Goal: Information Seeking & Learning: Learn about a topic

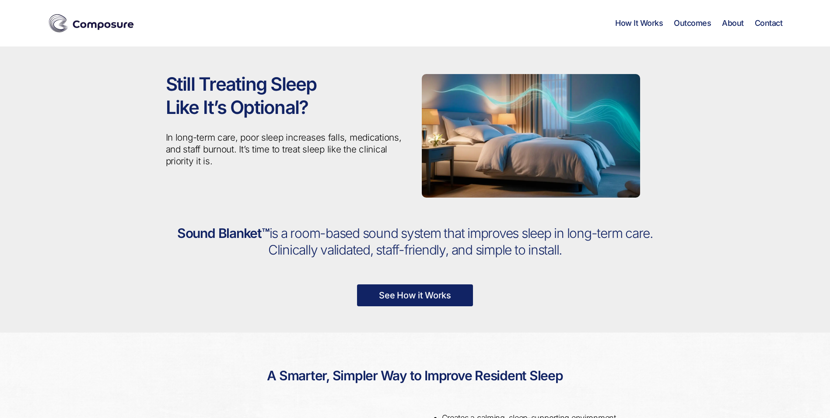
scroll to position [306, 0]
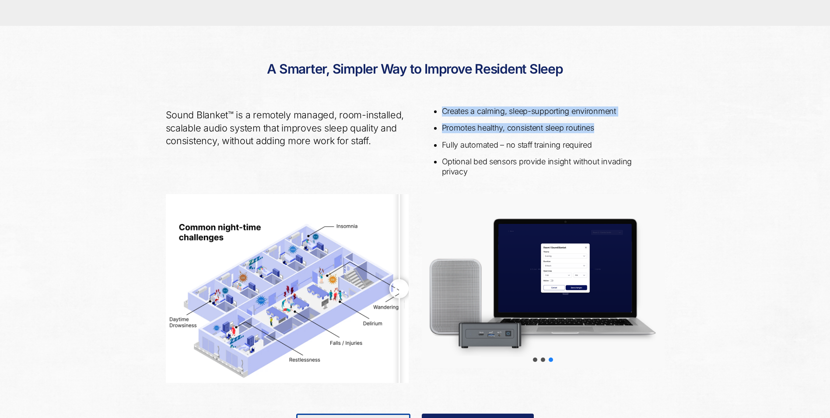
drag, startPoint x: 434, startPoint y: 113, endPoint x: 604, endPoint y: 129, distance: 170.7
click at [604, 129] on div "Creates a calming, sleep-supporting environment Promotes healthy, consistent sl…" at bounding box center [543, 146] width 256 height 95
copy ul "Creates a calming, sleep-supporting environment Promotes healthy, consistent sl…"
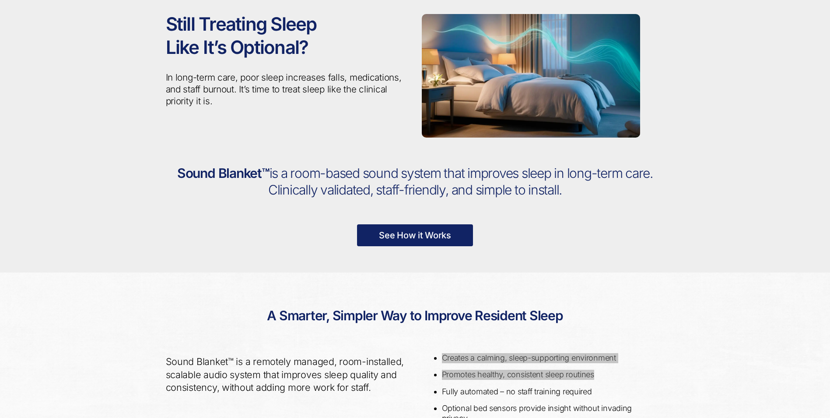
scroll to position [44, 0]
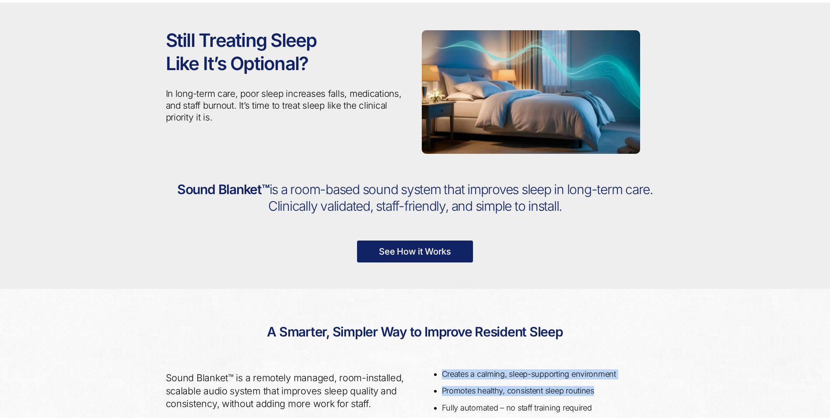
drag, startPoint x: 528, startPoint y: 195, endPoint x: 270, endPoint y: 196, distance: 258.3
click at [270, 196] on h2 "Sound Blanket™ is a room-based sound system that improves sleep in long-term ca…" at bounding box center [415, 197] width 499 height 33
copy span "is a room-based sound system that improves sleep in long-term care. Clinically …"
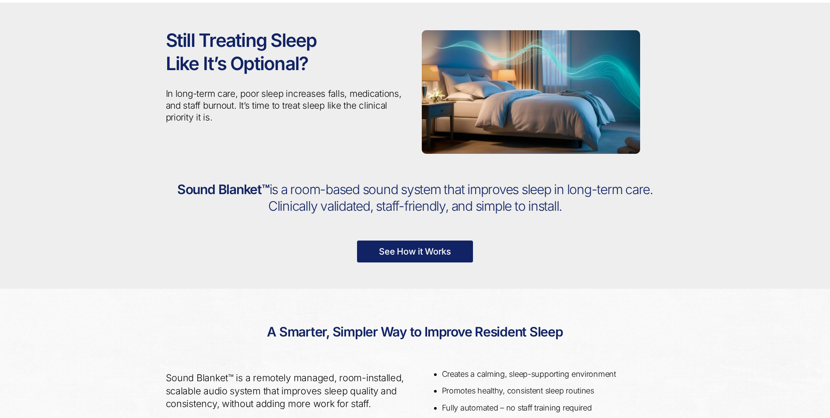
click at [100, 81] on div "Still Treating Sleep Like It’s Optional? In long-term care, poor sleep increase…" at bounding box center [415, 146] width 830 height 286
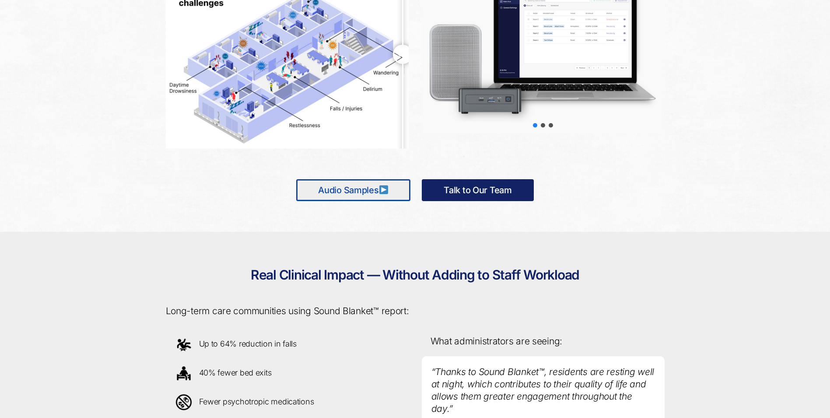
scroll to position [657, 0]
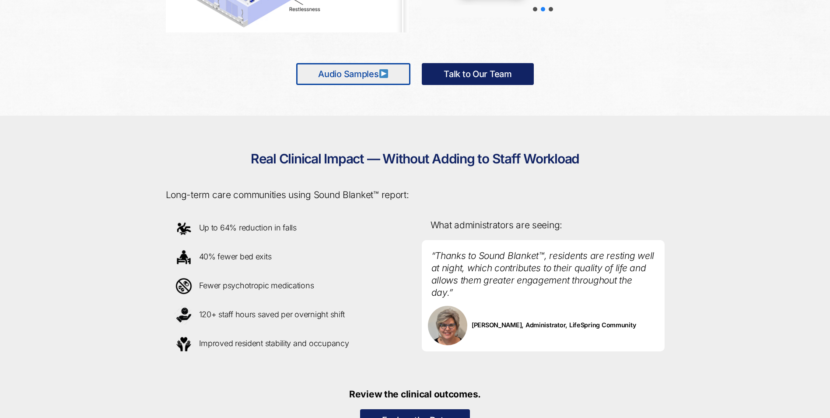
drag, startPoint x: 163, startPoint y: 197, endPoint x: 357, endPoint y: 346, distance: 244.5
click at [357, 346] on div "Real Clinical Impact — Without Adding to Staff Workload Long-term care communit…" at bounding box center [415, 287] width 512 height 342
copy div "Long-term care communities using Sound Blanket™ report: Up to 64% reduction in …"
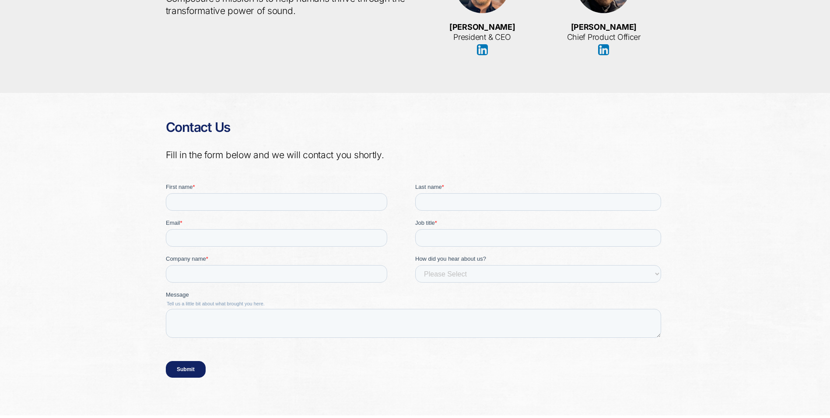
scroll to position [1911, 0]
